Goal: Obtain resource: Download file/media

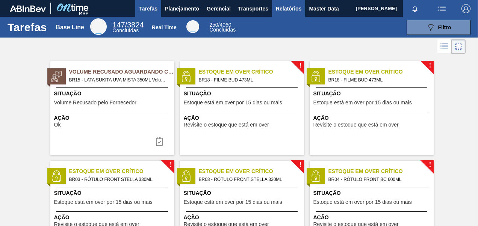
click at [284, 6] on span "Relatórios" at bounding box center [289, 8] width 26 height 9
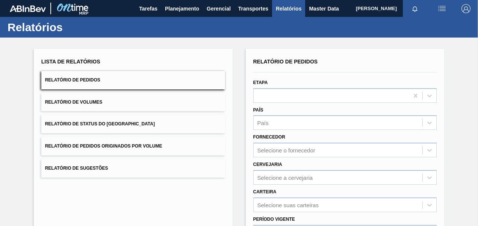
click at [154, 82] on button "Relatório de Pedidos" at bounding box center [133, 80] width 184 height 18
click at [191, 76] on button "Relatório de Pedidos" at bounding box center [133, 80] width 184 height 18
click at [284, 181] on div "Selecione a cervejaria" at bounding box center [345, 177] width 184 height 15
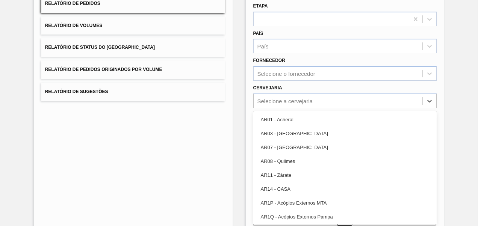
click at [162, 148] on div "Lista de Relatórios Relatório de Pedidos Relatório de Volumes Relatório de Stat…" at bounding box center [133, 117] width 199 height 290
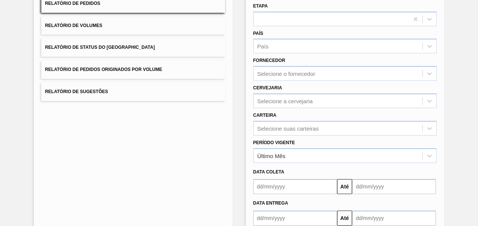
scroll to position [2, 0]
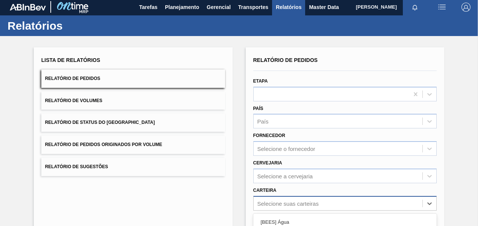
click at [282, 203] on div "option ADHESIVO focused, 7 of 101. 101 results available. Use Up and Down to ch…" at bounding box center [345, 203] width 184 height 15
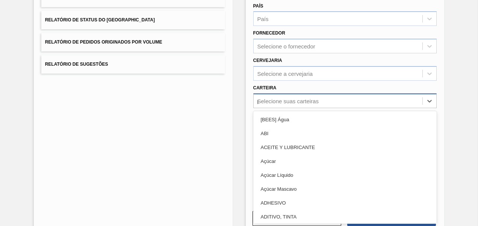
type input "pre"
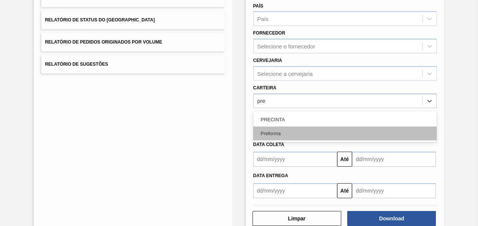
click at [286, 138] on div "Preforma" at bounding box center [345, 134] width 184 height 14
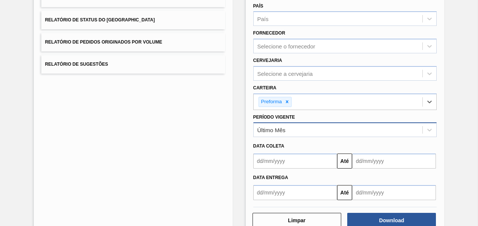
click at [286, 132] on div "Último Mês" at bounding box center [338, 130] width 169 height 11
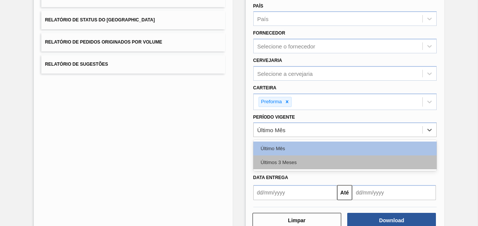
click at [289, 162] on div "Últimos 3 Meses" at bounding box center [345, 163] width 184 height 14
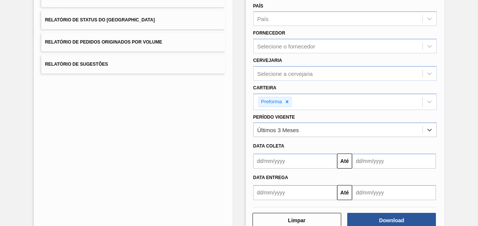
click at [289, 167] on input "text" at bounding box center [295, 161] width 84 height 15
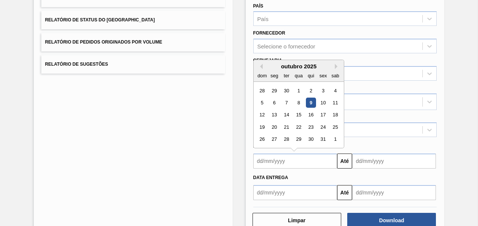
type input "[DATE]"
click at [425, 165] on input "text" at bounding box center [394, 161] width 84 height 15
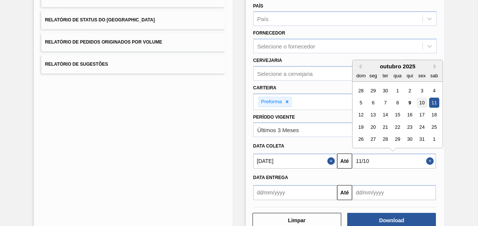
click at [425, 100] on div "10" at bounding box center [422, 103] width 10 height 10
type input "[DATE]"
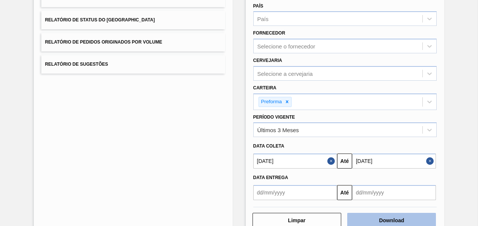
click at [385, 216] on button "Download" at bounding box center [391, 220] width 89 height 15
